Goal: Navigation & Orientation: Go to known website

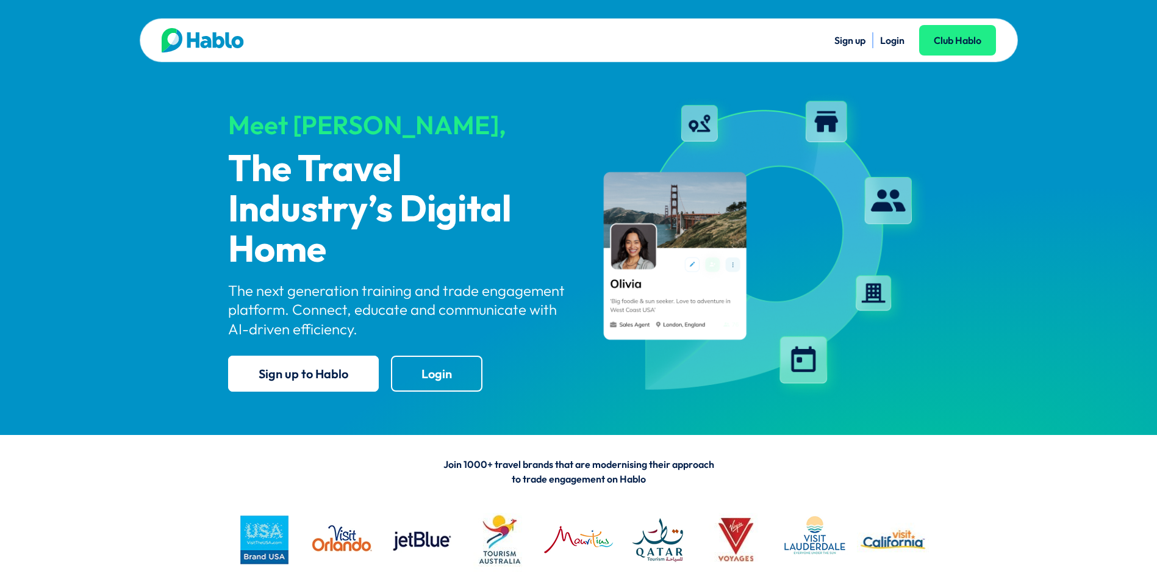
click at [895, 40] on link "Login" at bounding box center [892, 40] width 24 height 12
click at [894, 38] on link "Login" at bounding box center [892, 40] width 24 height 12
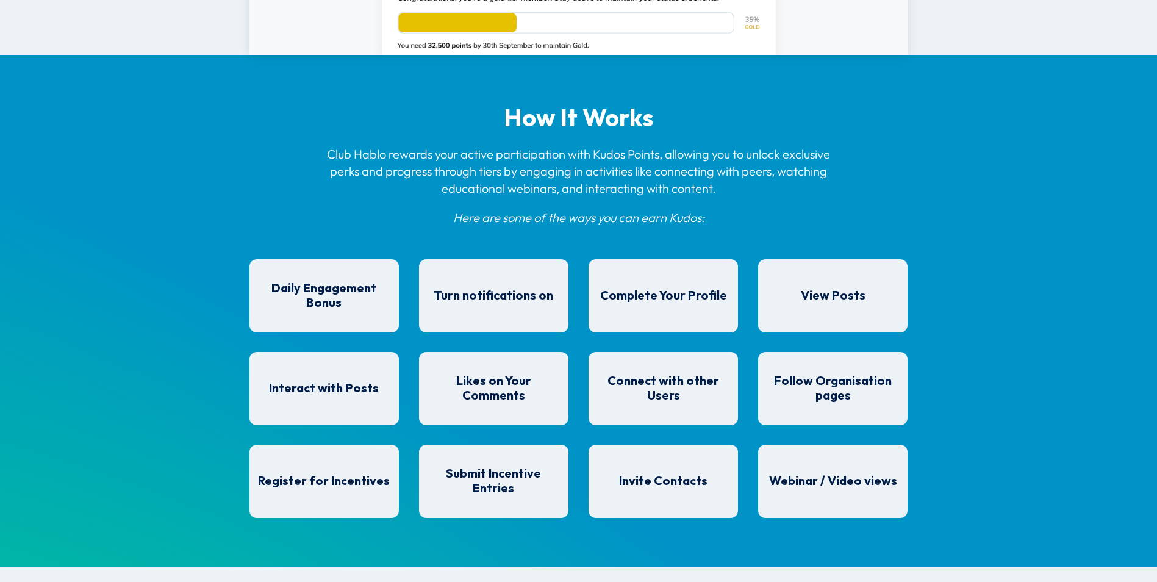
scroll to position [611, 0]
